Goal: Check status: Check status

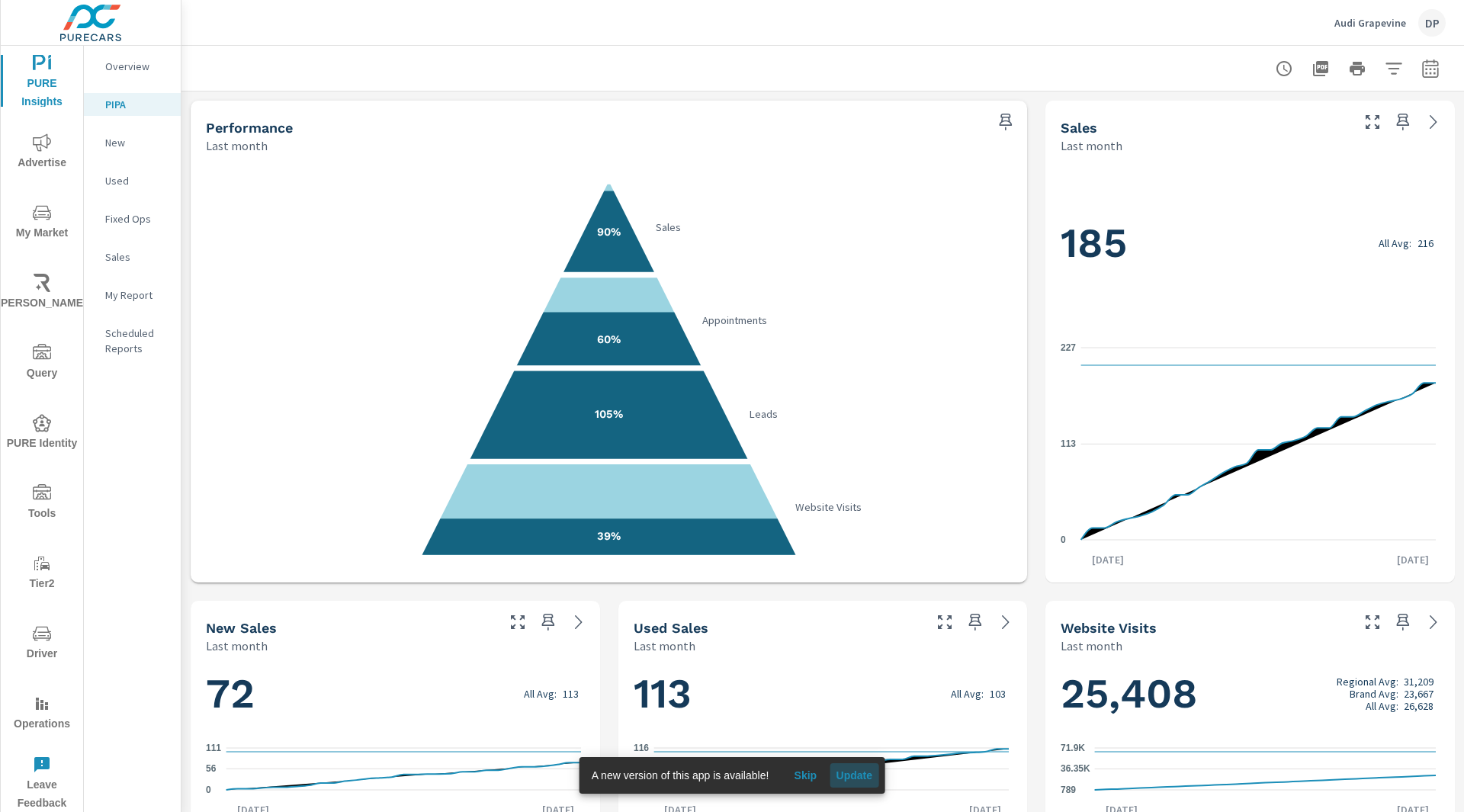
click at [845, 777] on span "Update" at bounding box center [853, 776] width 36 height 14
